Goal: Check status: Check status

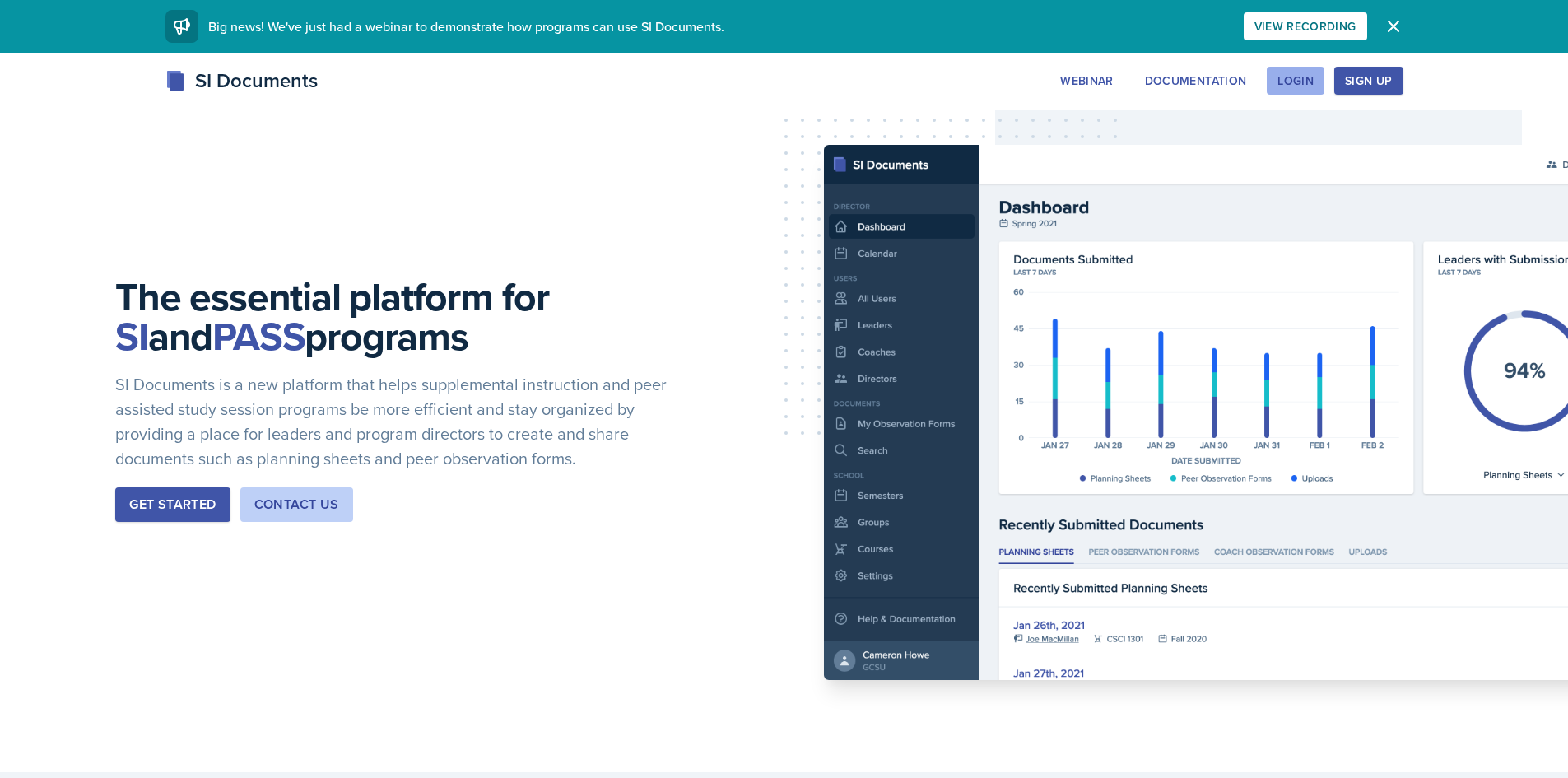
click at [1310, 74] on div "Login" at bounding box center [1295, 81] width 36 height 13
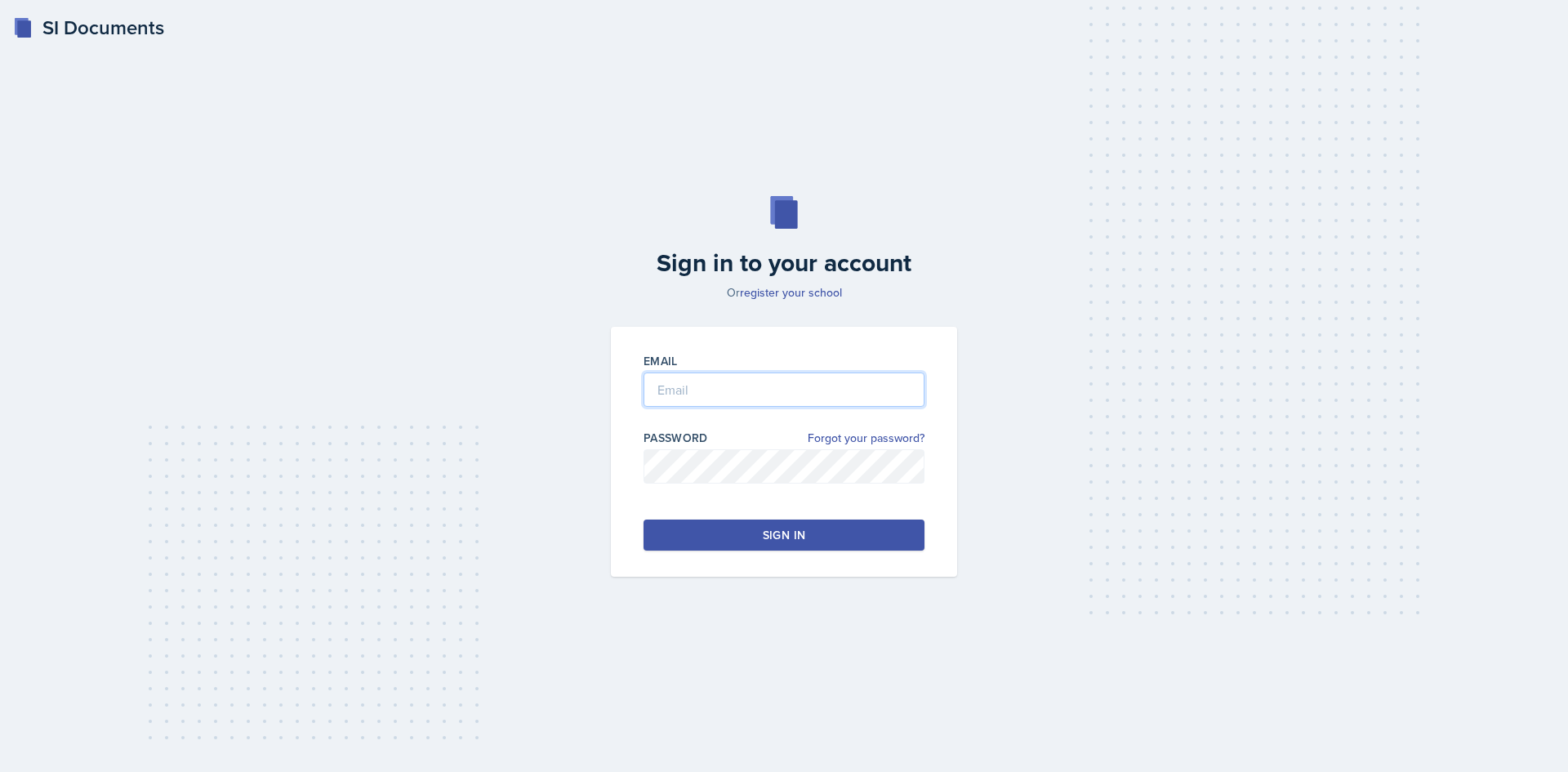
click at [860, 379] on input "email" at bounding box center [784, 390] width 281 height 35
type input "[EMAIL_ADDRESS][DOMAIN_NAME]"
click at [874, 540] on button "Sign in" at bounding box center [784, 535] width 281 height 31
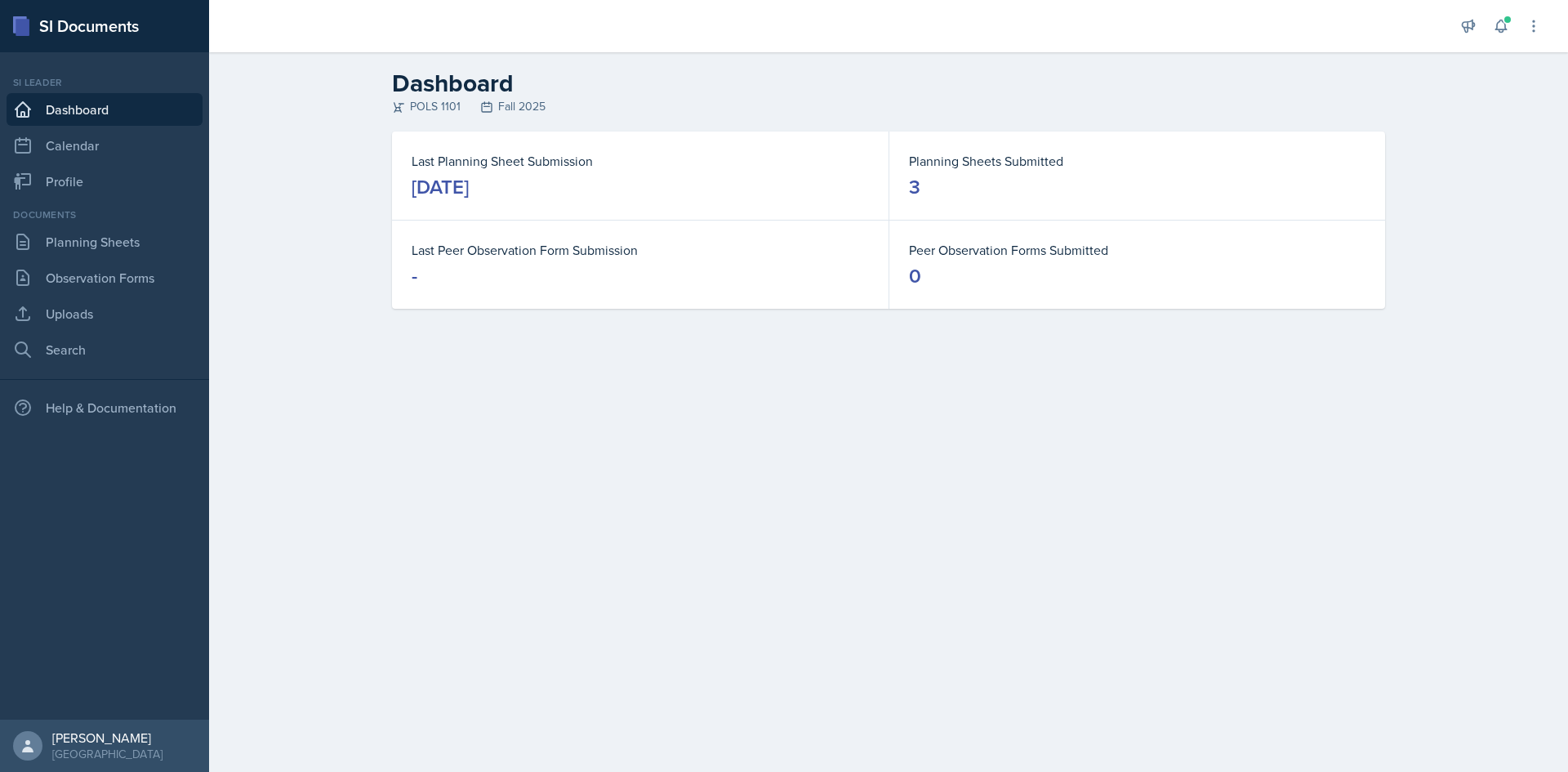
click at [432, 189] on div "[DATE]" at bounding box center [440, 187] width 57 height 26
click at [172, 252] on link "Planning Sheets" at bounding box center [105, 242] width 196 height 33
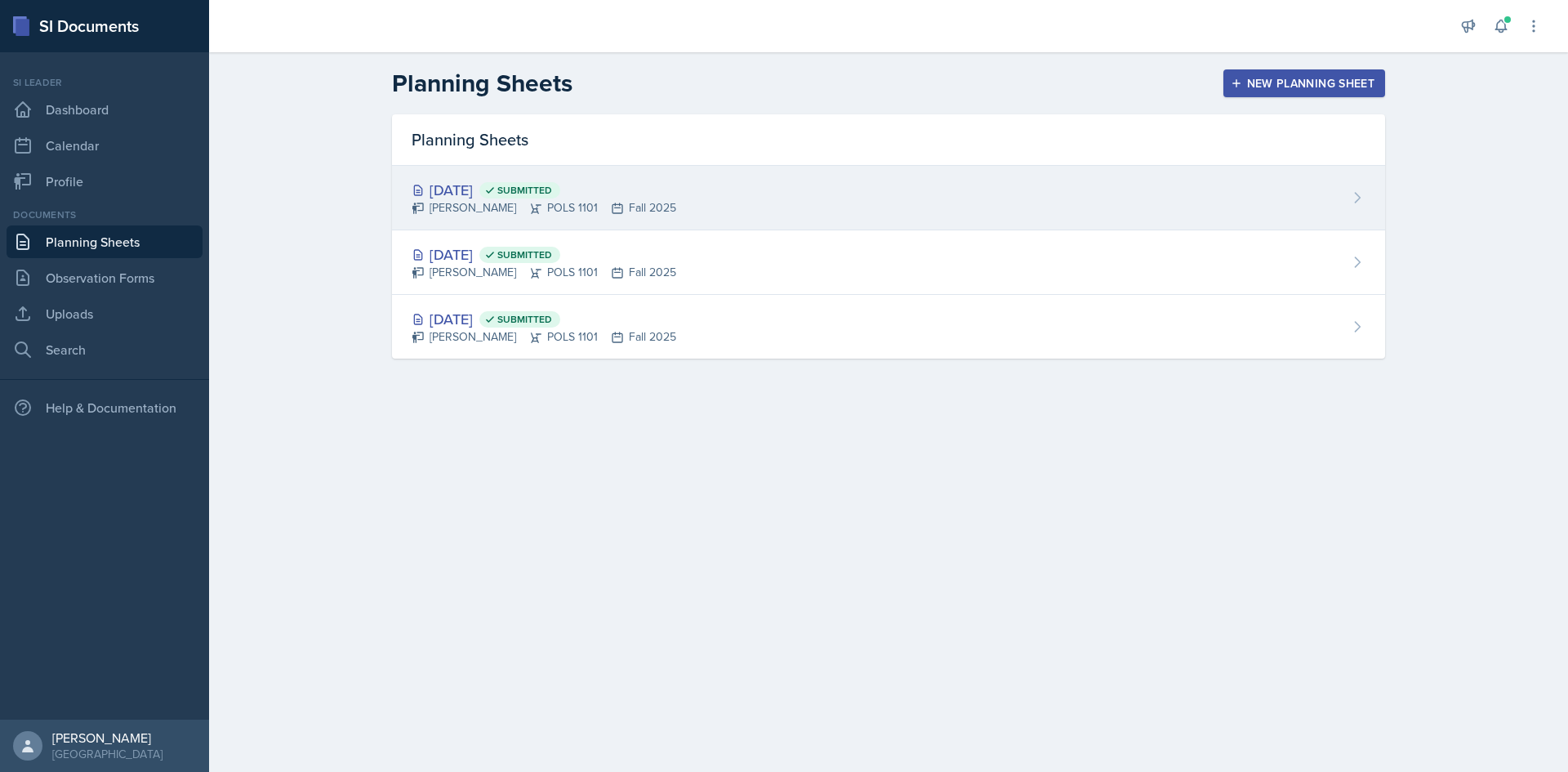
click at [696, 209] on div "[DATE] Submitted Malk Almimar POLS 1101 Fall 2025" at bounding box center [889, 198] width 993 height 64
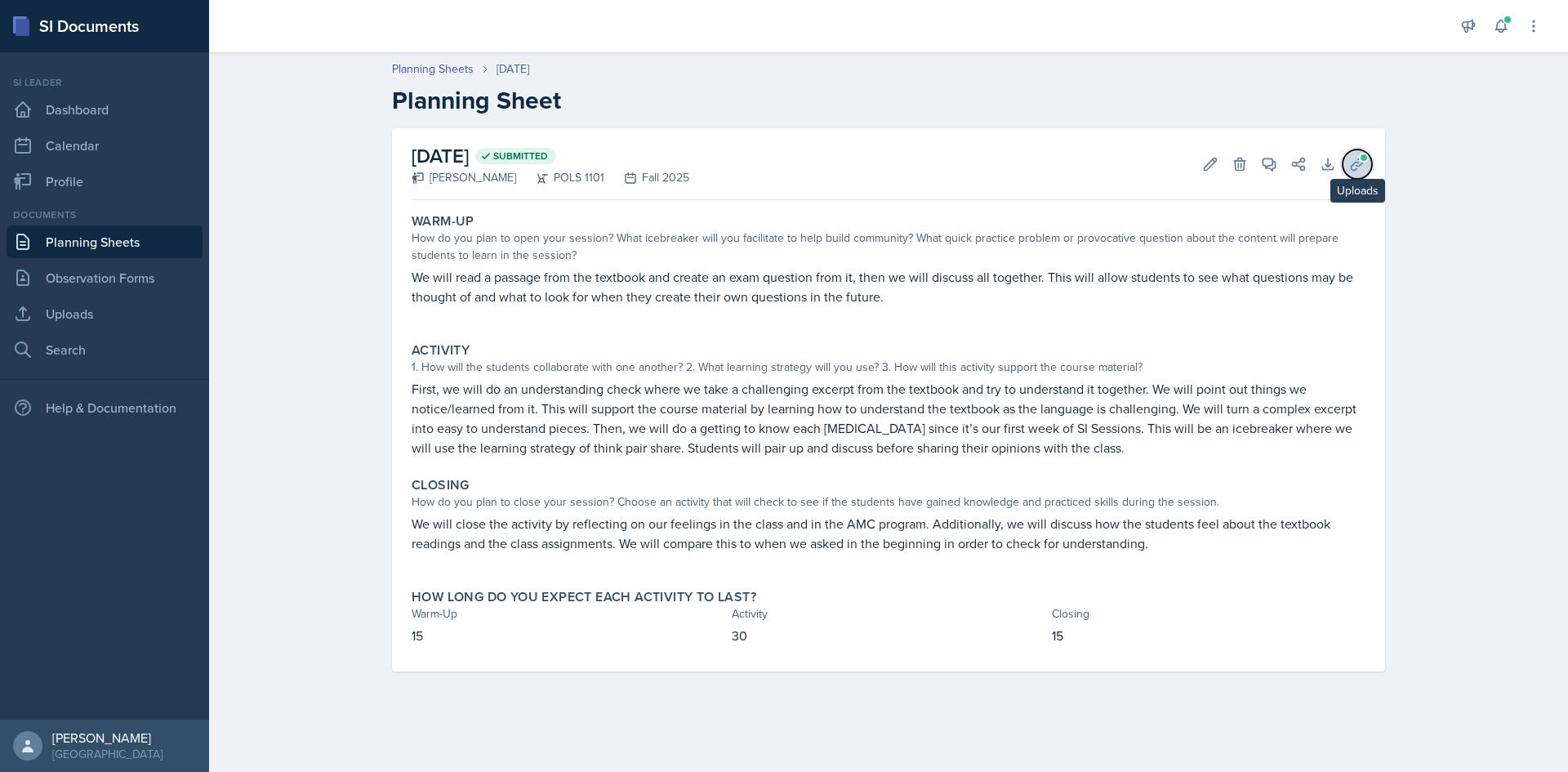
click at [1362, 162] on span at bounding box center [1363, 157] width 10 height 10
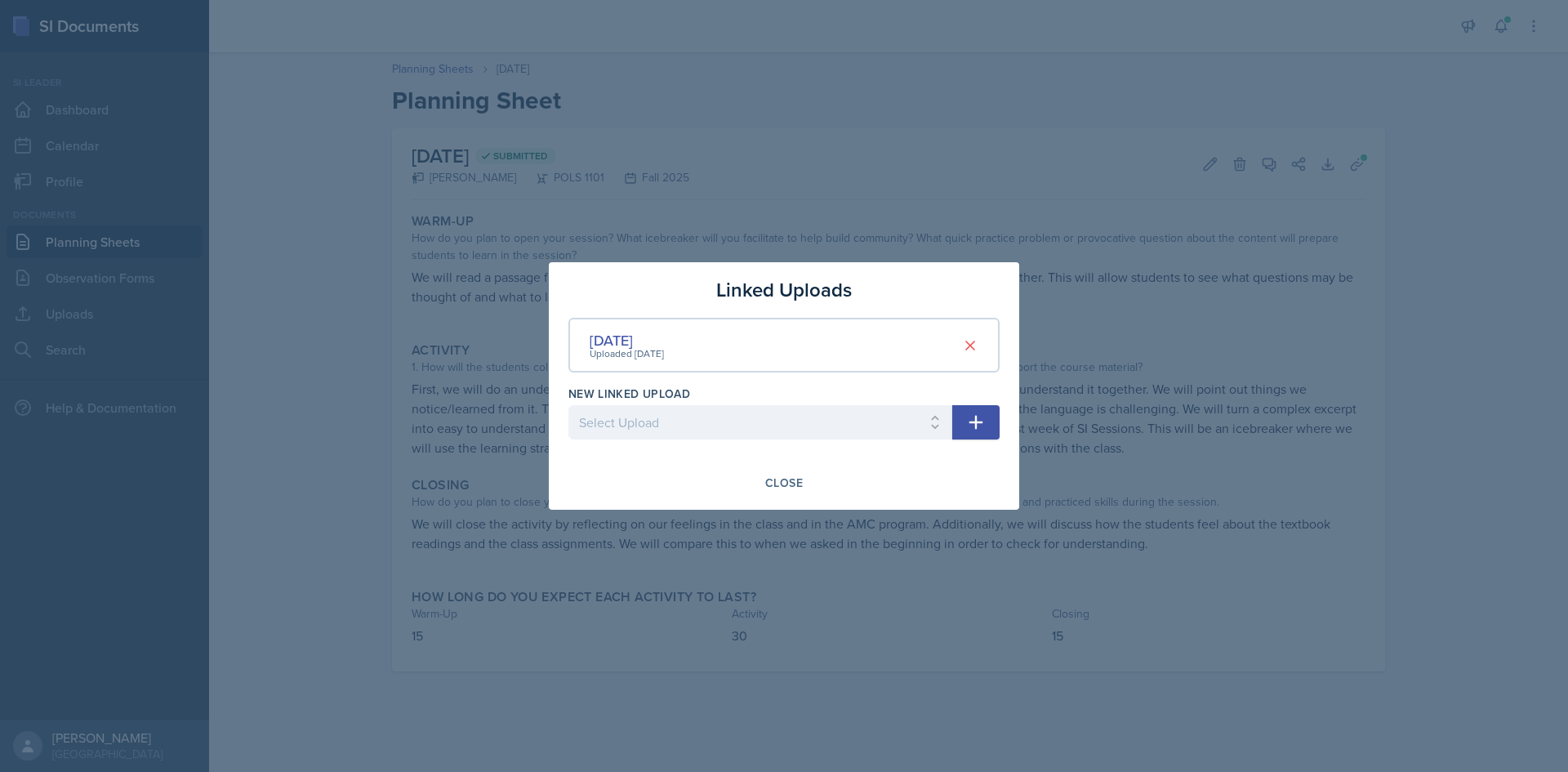
click at [869, 345] on div "[DATE] Uploaded [DATE]" at bounding box center [784, 345] width 432 height 55
click at [619, 329] on div "[DATE]" at bounding box center [627, 340] width 75 height 22
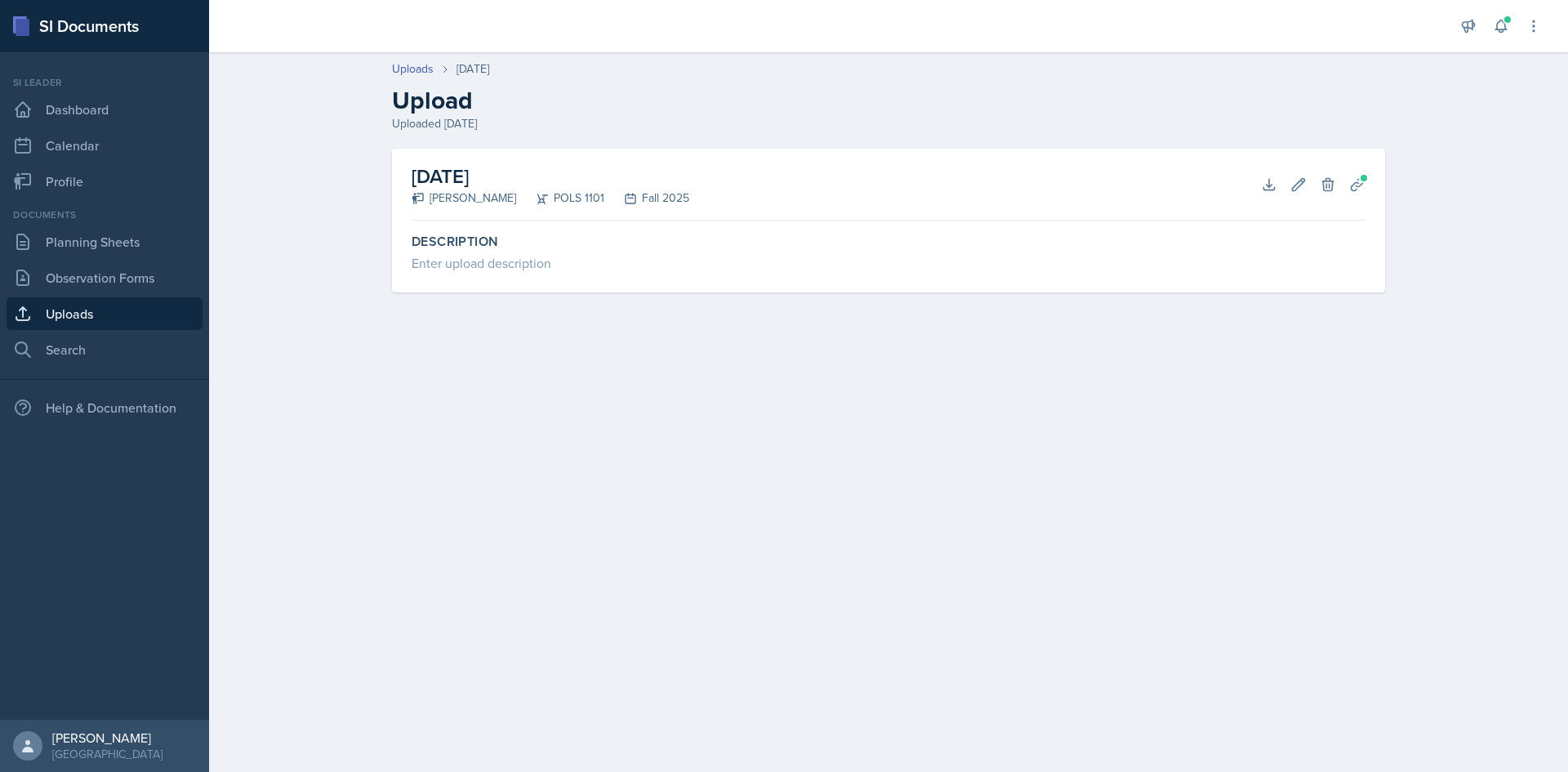
click at [465, 175] on h2 "[DATE]" at bounding box center [550, 176] width 278 height 30
click at [575, 145] on header "Uploads [DATE] Upload Uploaded [DATE]" at bounding box center [888, 96] width 1359 height 104
click at [443, 181] on h2 "[DATE]" at bounding box center [550, 176] width 278 height 30
